Goal: Ask a question: Seek information or help from site administrators or community

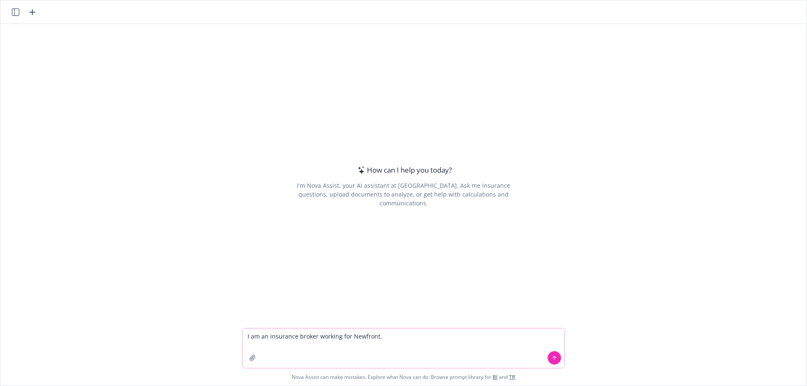
drag, startPoint x: 376, startPoint y: 336, endPoint x: 192, endPoint y: 317, distance: 185.2
click at [192, 317] on div "How can I help you [DATE]? I'm Nova Assist, your AI assistant at Newfront. Ask …" at bounding box center [403, 205] width 807 height 362
paste textarea "directors and officers liability insurance broker, can you please provide me wi…"
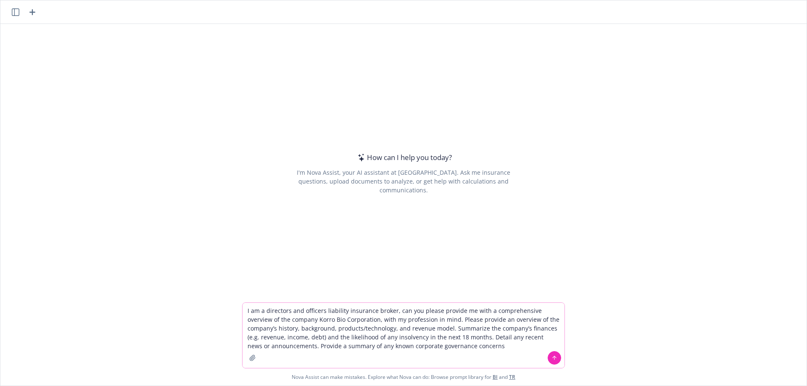
drag, startPoint x: 342, startPoint y: 311, endPoint x: 262, endPoint y: 310, distance: 79.9
click at [262, 310] on textarea "I am a directors and officers liability insurance broker, can you please provid…" at bounding box center [404, 335] width 322 height 65
drag, startPoint x: 304, startPoint y: 320, endPoint x: 225, endPoint y: 321, distance: 79.9
click at [225, 321] on div "I am a commercial insurance broker, can you please provide me with a comprehens…" at bounding box center [403, 344] width 807 height 83
type textarea "I am a commercial insurance broker, can you please provide me with a comprehens…"
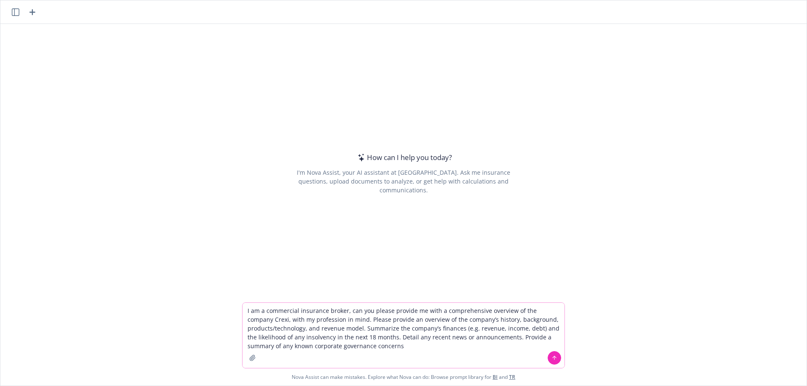
click at [408, 348] on textarea "I am a commercial insurance broker, can you please provide me with a comprehens…" at bounding box center [404, 335] width 322 height 65
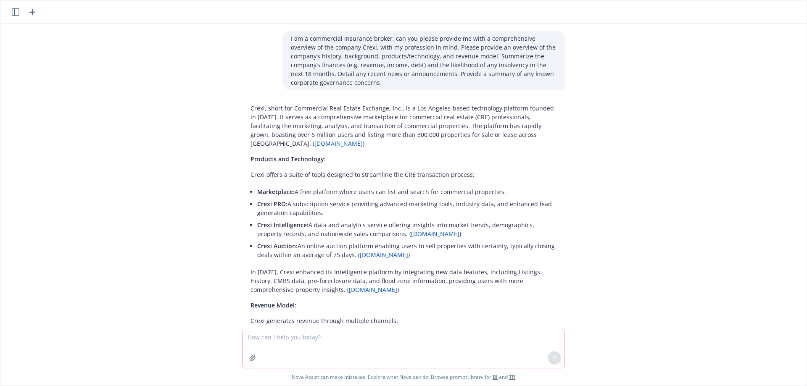
click at [273, 340] on textarea at bounding box center [404, 349] width 322 height 39
type textarea "latest valuation information?"
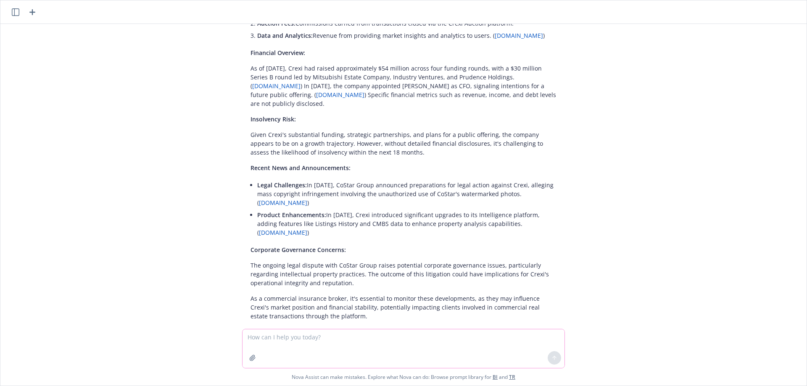
scroll to position [411, 0]
